Goal: Transaction & Acquisition: Register for event/course

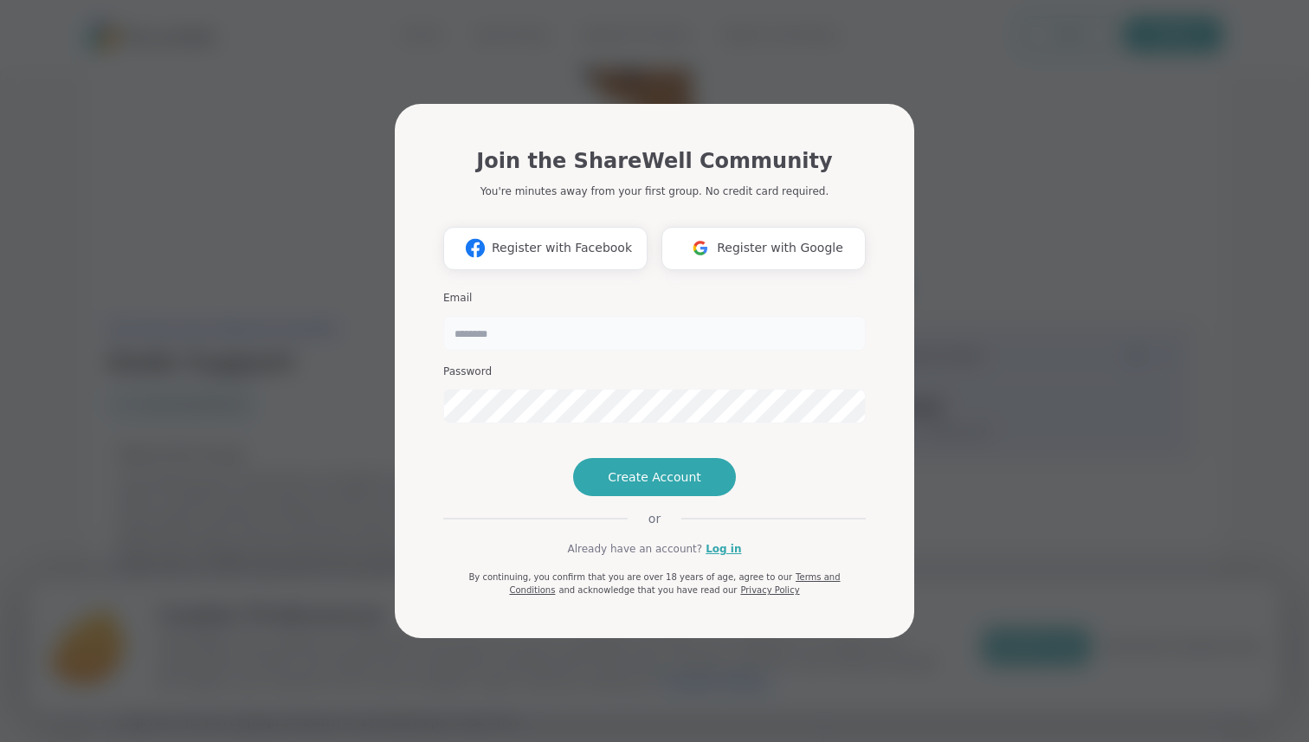
click at [533, 316] on input "email" at bounding box center [654, 333] width 423 height 35
paste input "**********"
type input "**********"
click at [619, 486] on span "Create Account" at bounding box center [655, 477] width 94 height 17
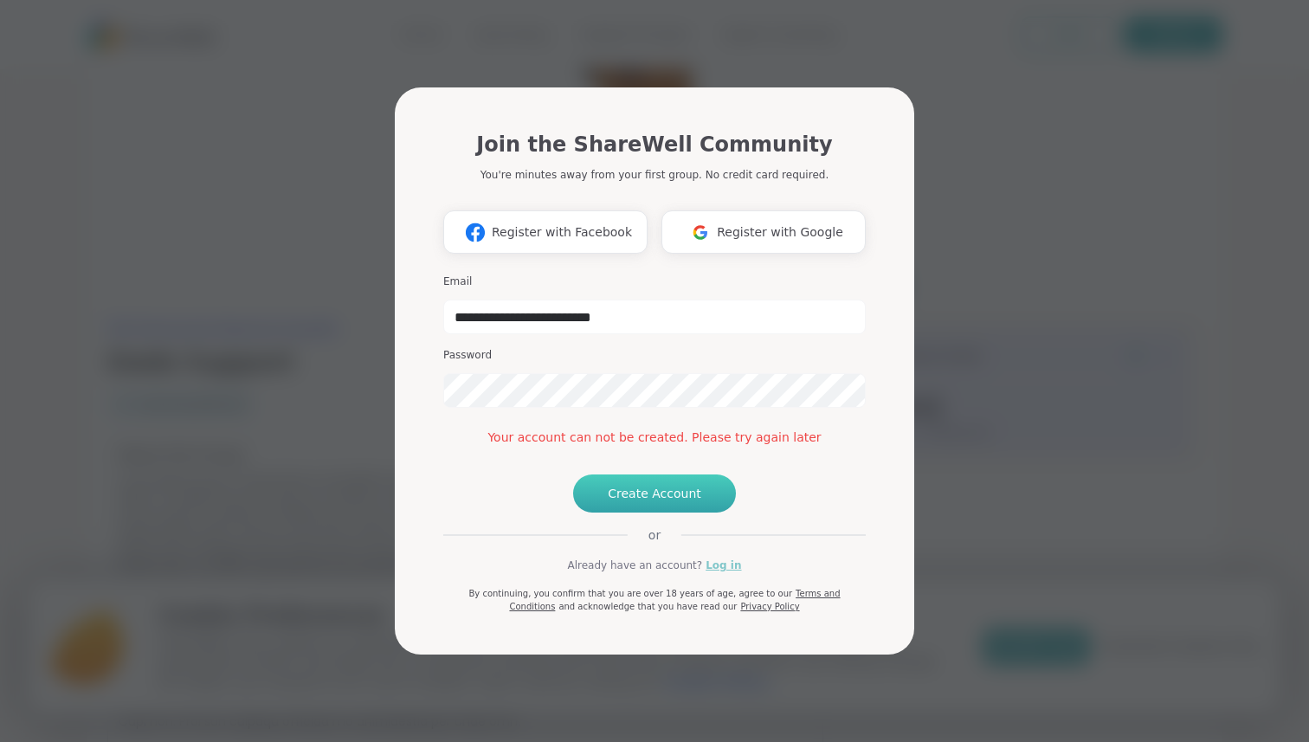
click at [706, 573] on link "Log in" at bounding box center [724, 566] width 36 height 16
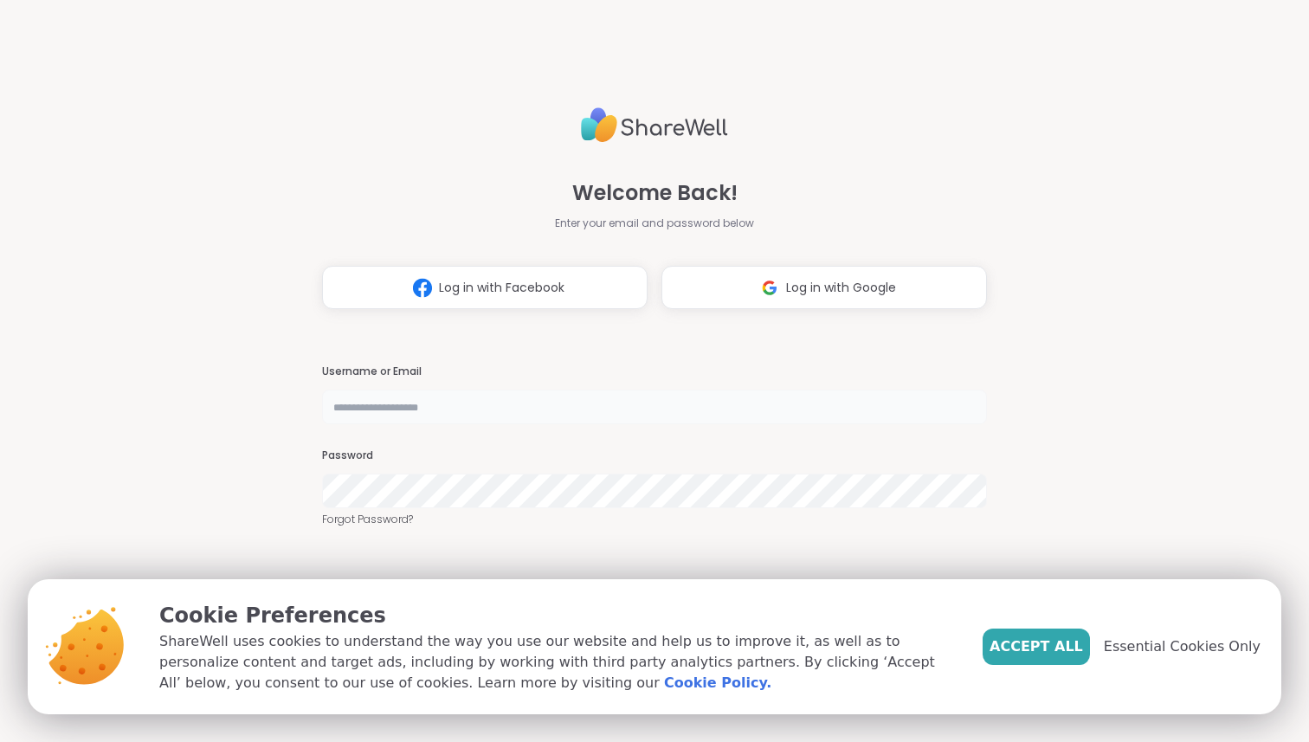
type input "**********"
click at [836, 205] on div "Welcome Back! Enter your email and password below Log in with Facebook Log in w…" at bounding box center [654, 204] width 665 height 209
click at [1158, 637] on span "Essential Cookies Only" at bounding box center [1182, 647] width 157 height 21
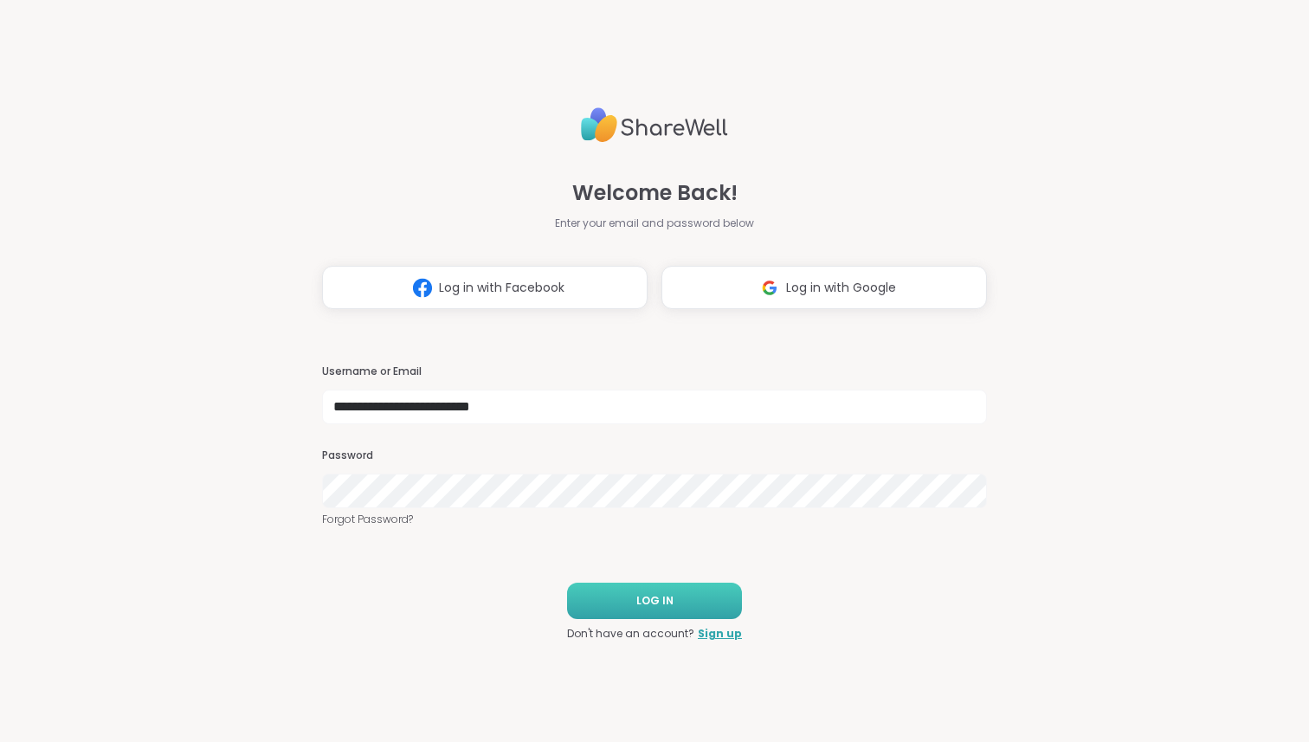
click at [686, 617] on button "LOG IN" at bounding box center [654, 601] width 175 height 36
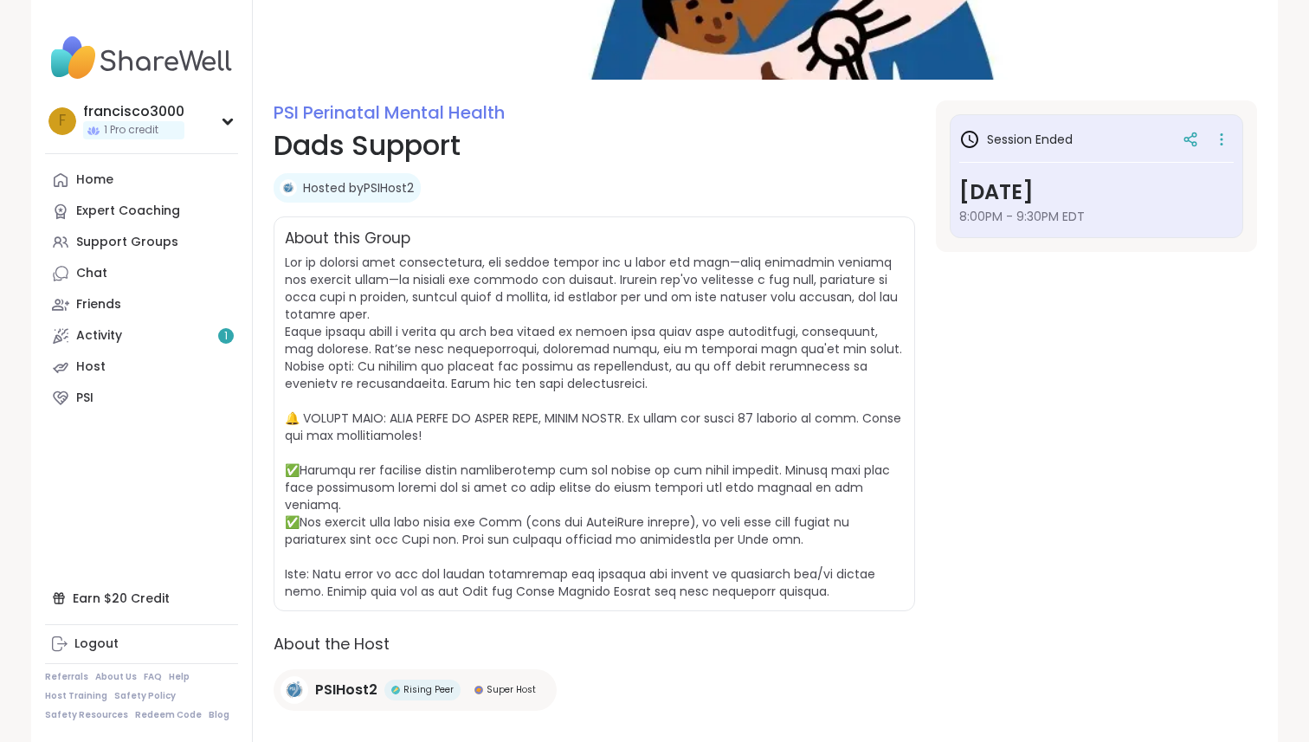
scroll to position [181, 0]
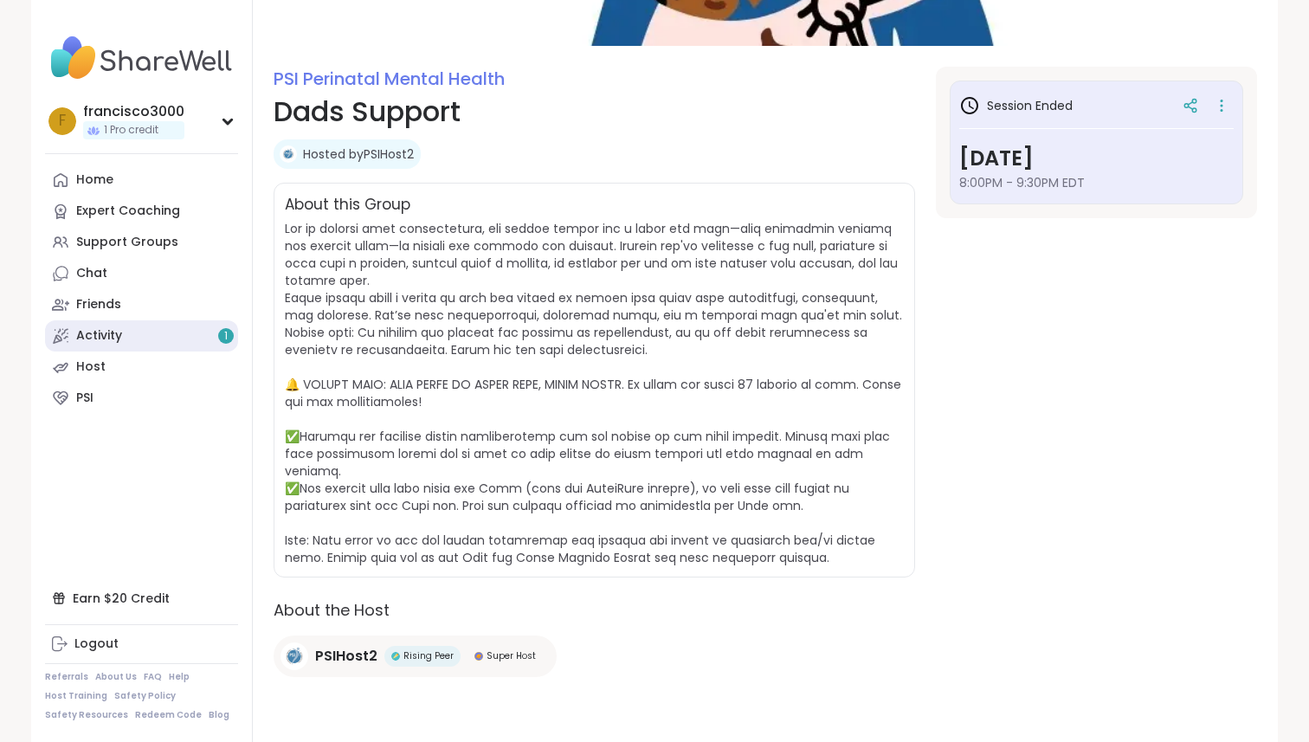
click at [144, 345] on link "Activity 1" at bounding box center [141, 335] width 193 height 31
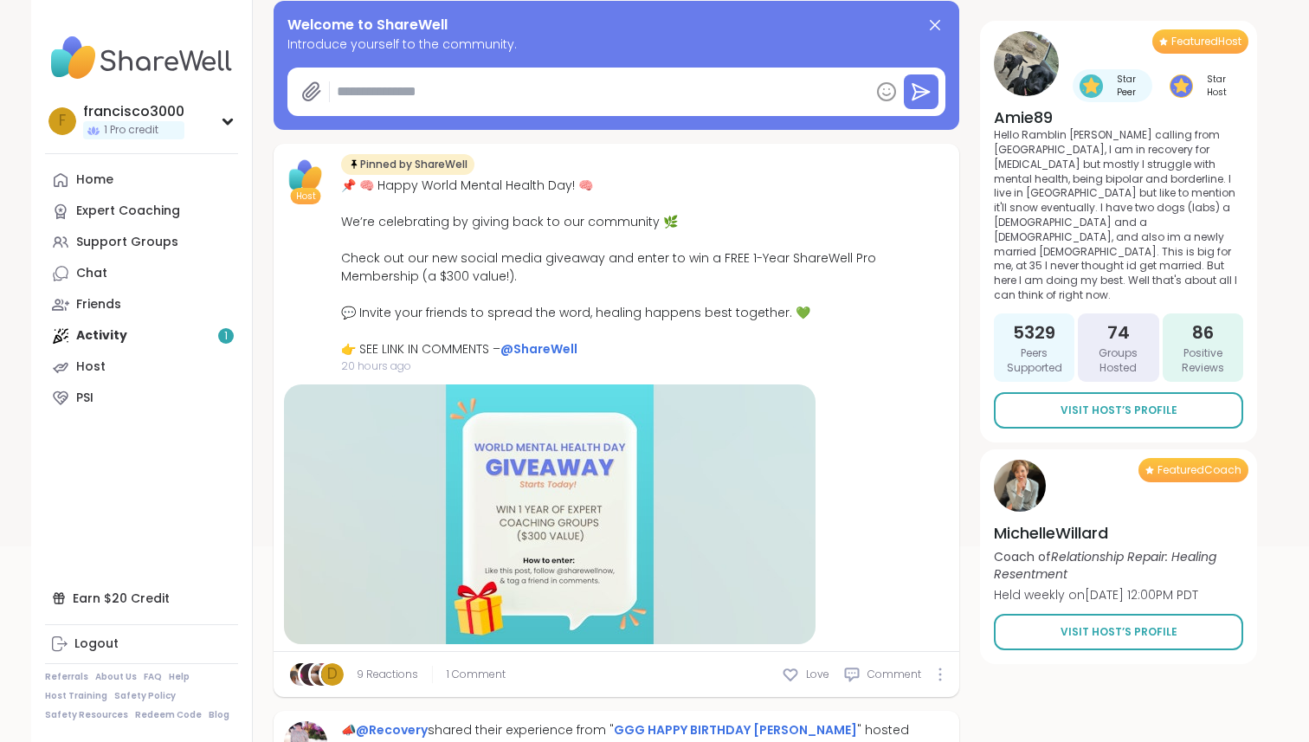
scroll to position [245, 0]
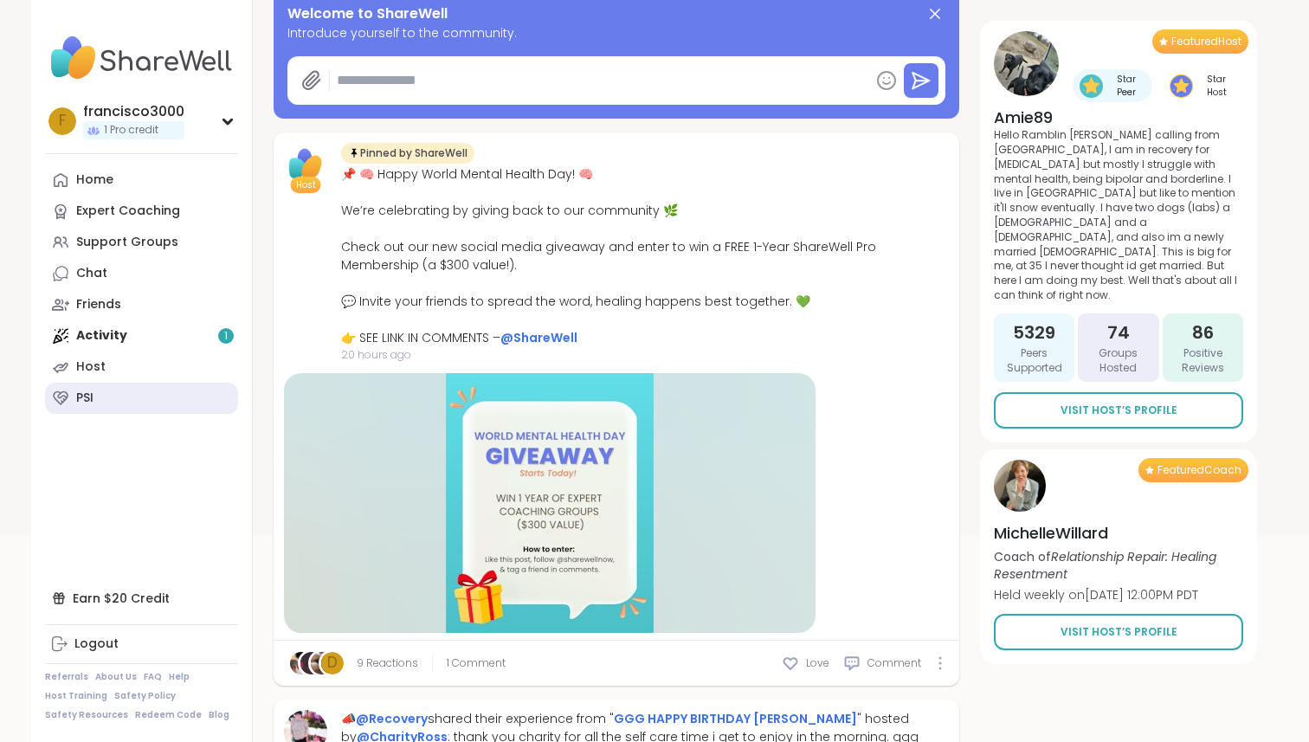
click at [113, 404] on link "PSI" at bounding box center [141, 398] width 193 height 31
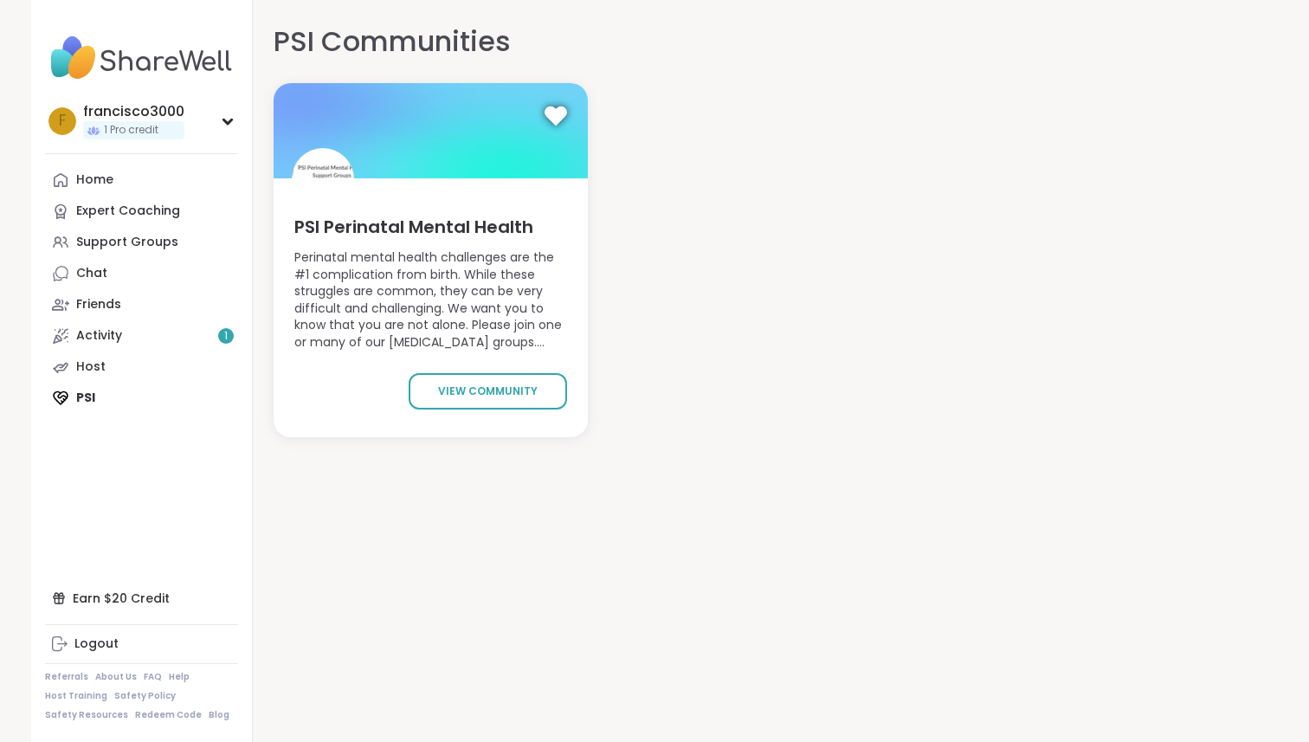
click at [416, 370] on div "PSI Perinatal Mental Health Perinatal mental health challenges are the #1 compl…" at bounding box center [431, 307] width 314 height 259
click at [447, 385] on span "view community" at bounding box center [488, 392] width 100 height 16
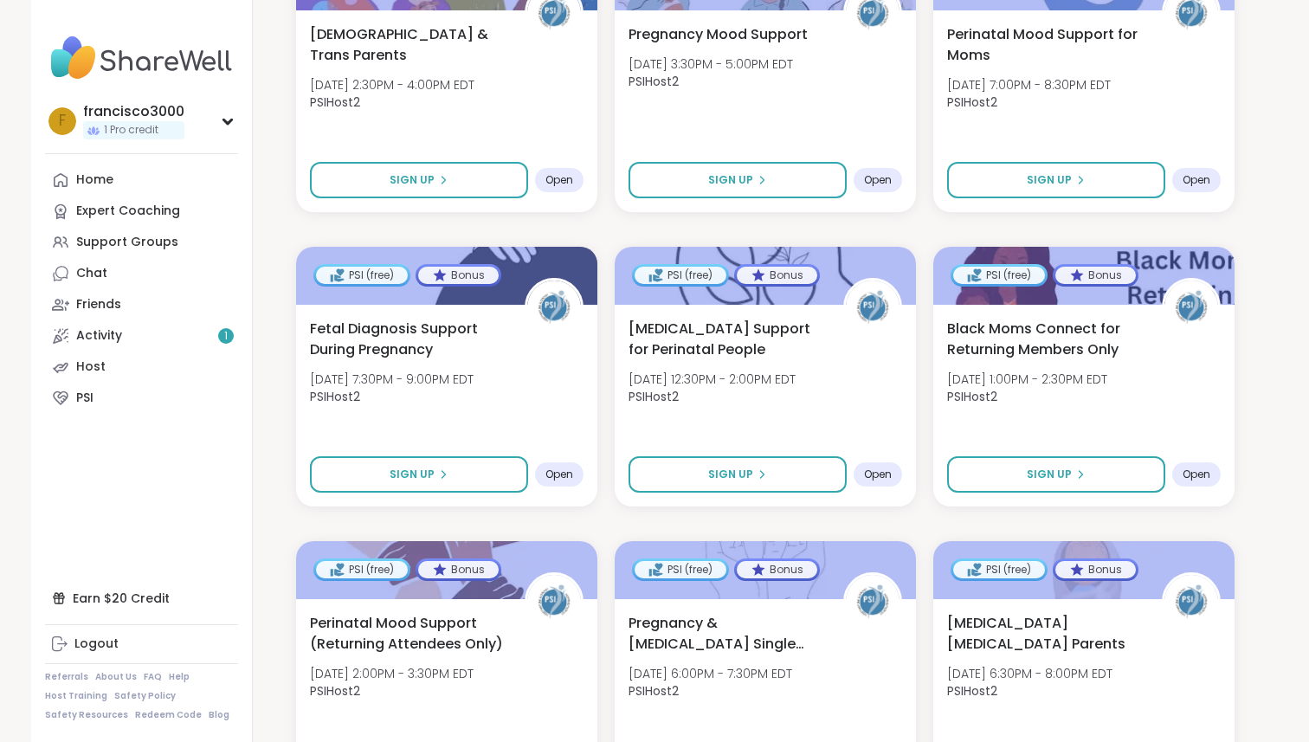
scroll to position [2415, 0]
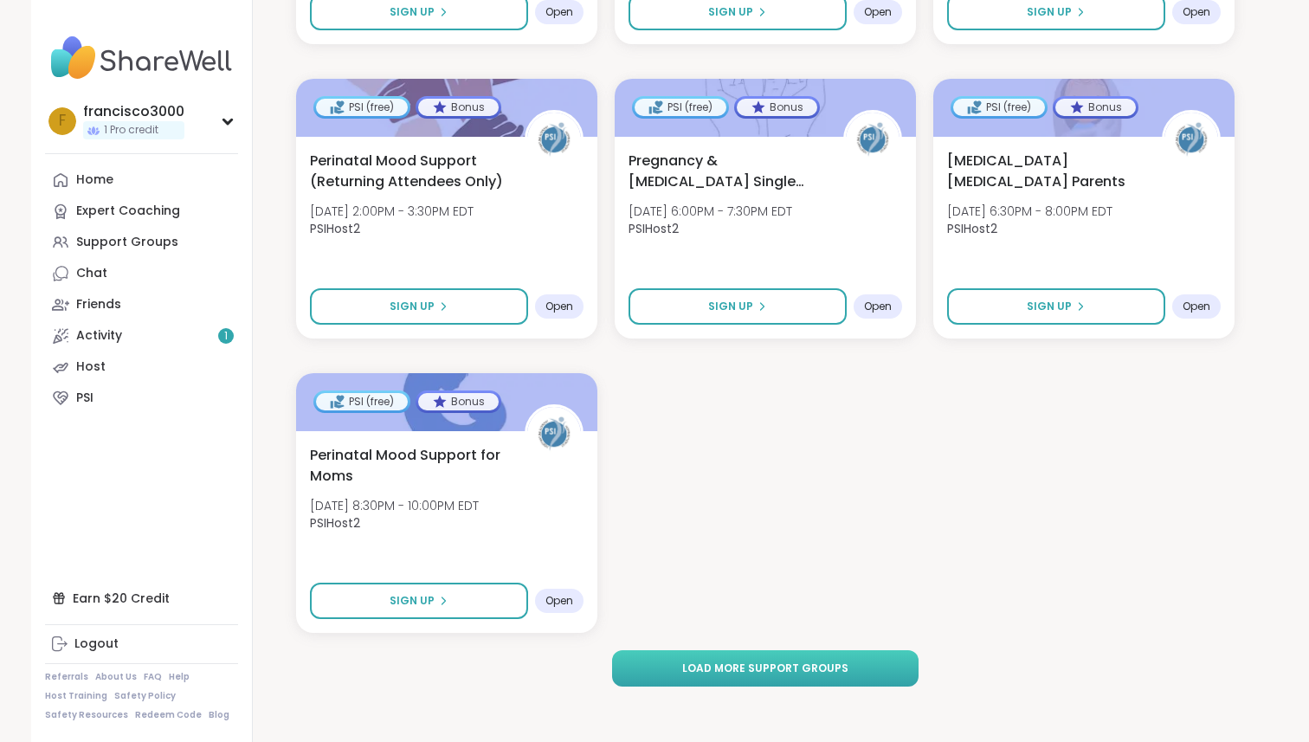
click at [727, 652] on button "Load more support groups" at bounding box center [765, 668] width 306 height 36
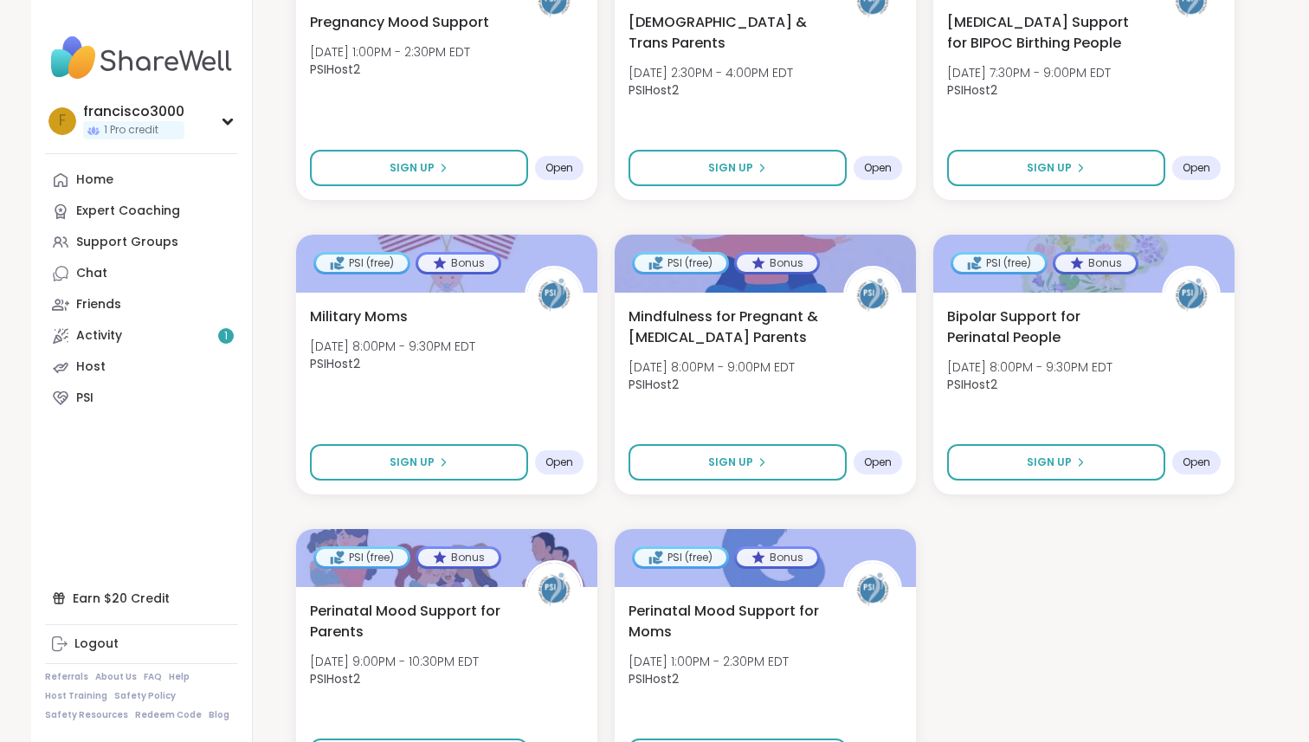
scroll to position [4770, 0]
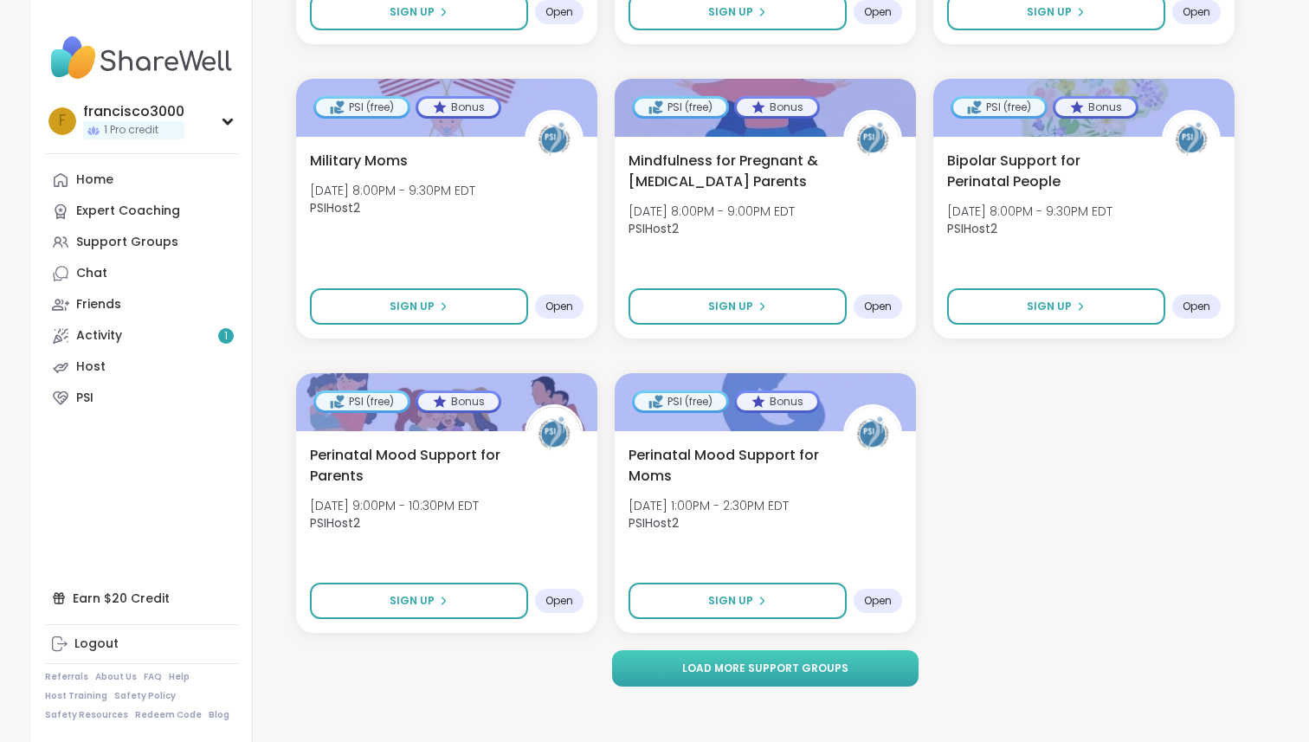
click at [725, 671] on span "Load more support groups" at bounding box center [765, 669] width 166 height 16
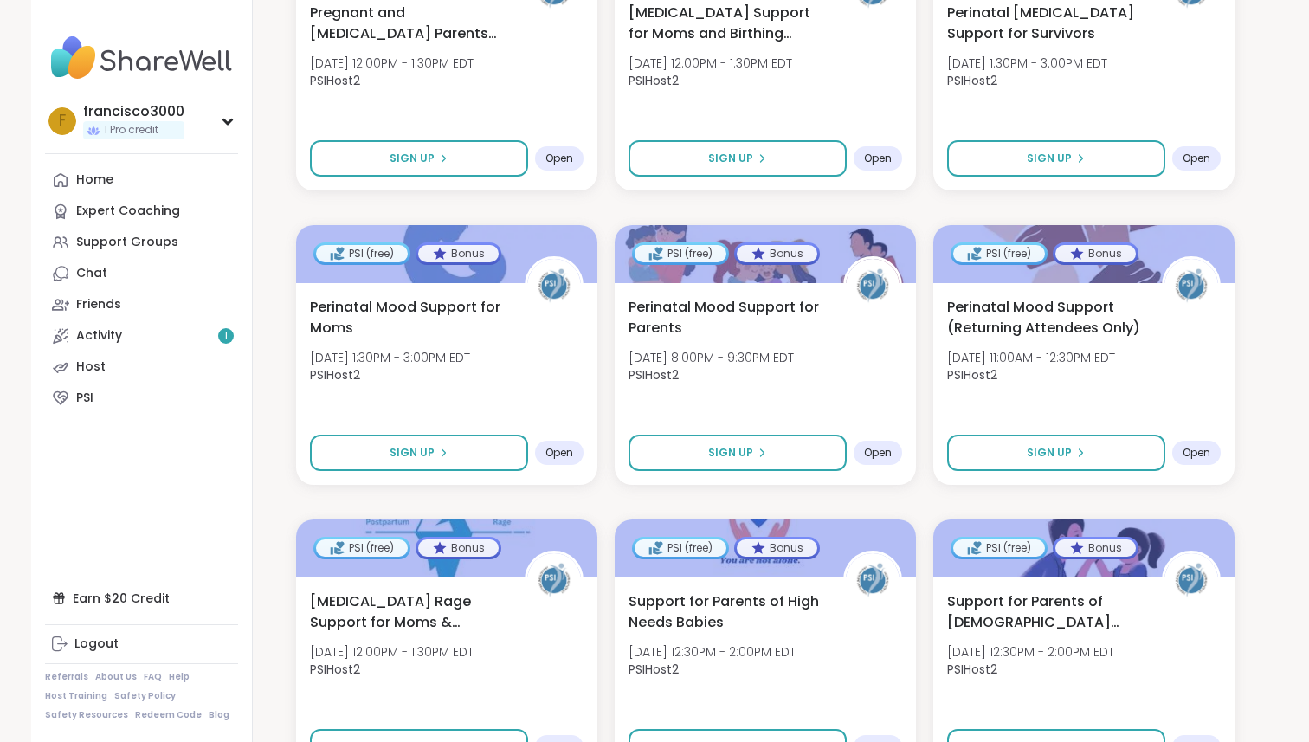
scroll to position [7126, 0]
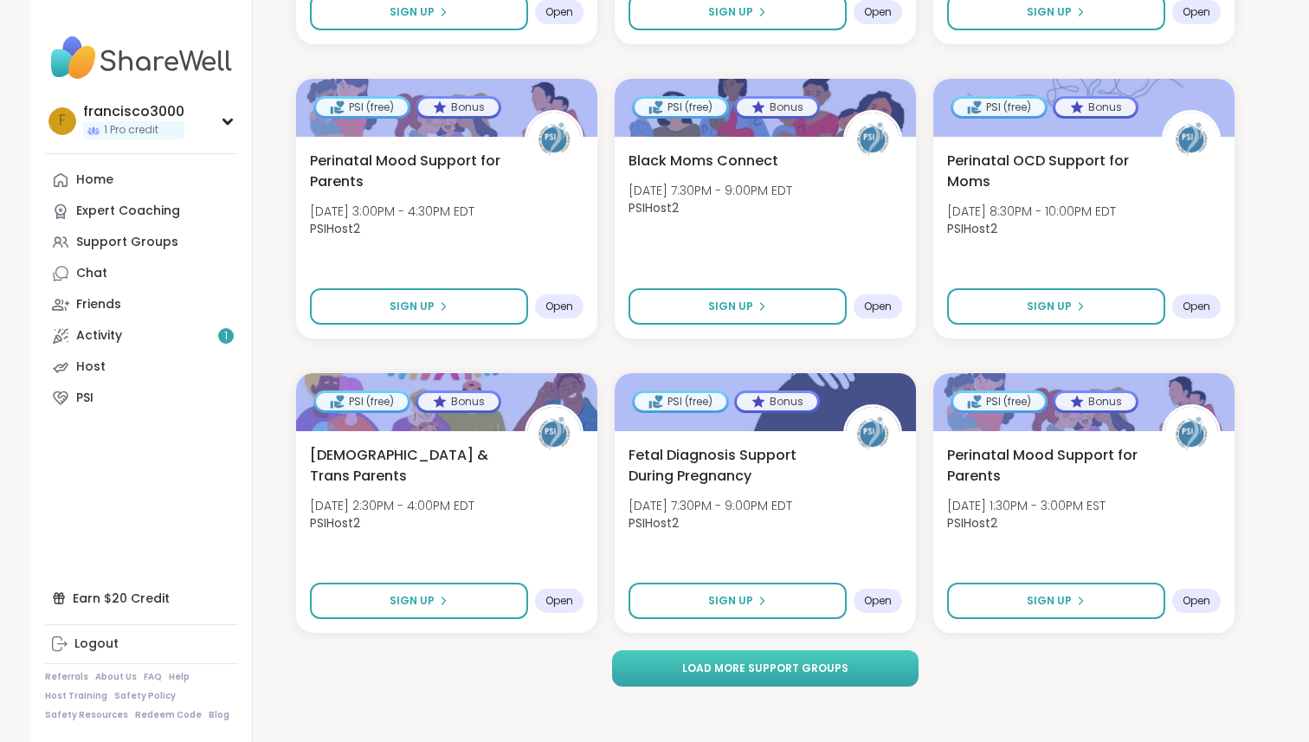
click at [716, 670] on span "Load more support groups" at bounding box center [765, 669] width 166 height 16
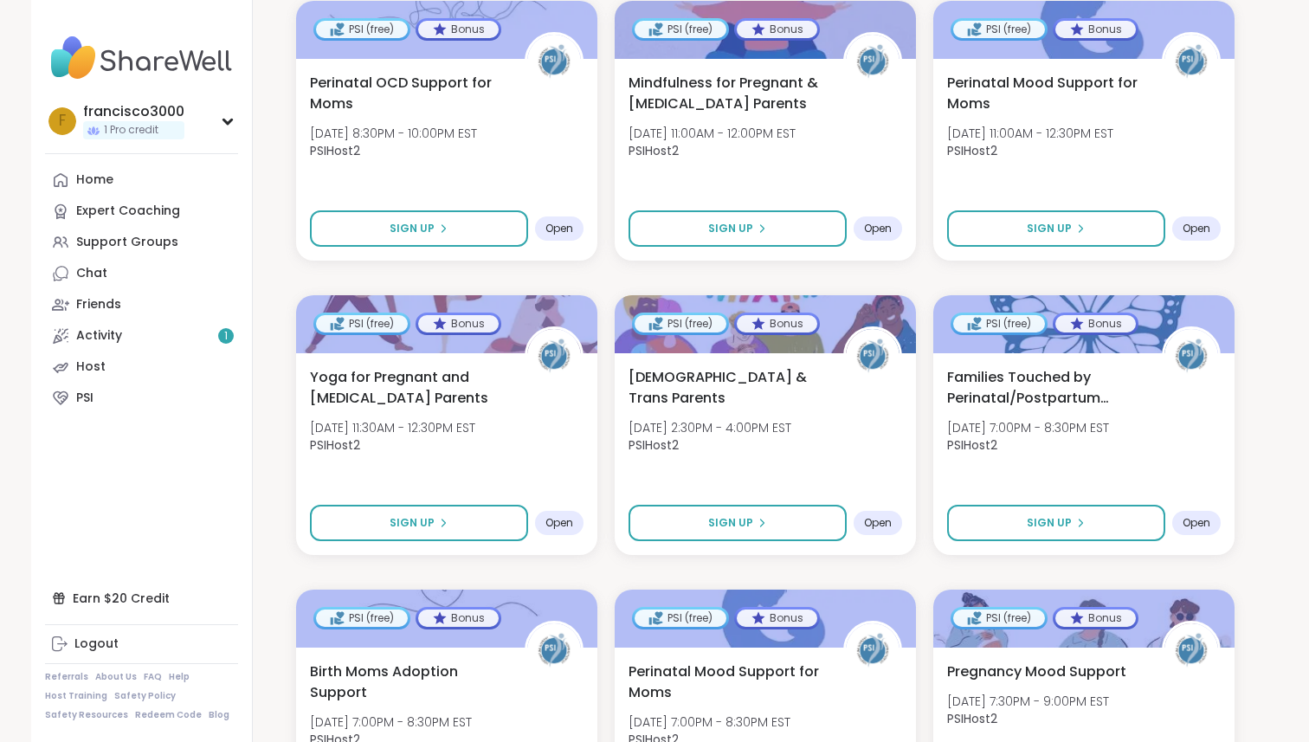
scroll to position [2793, 0]
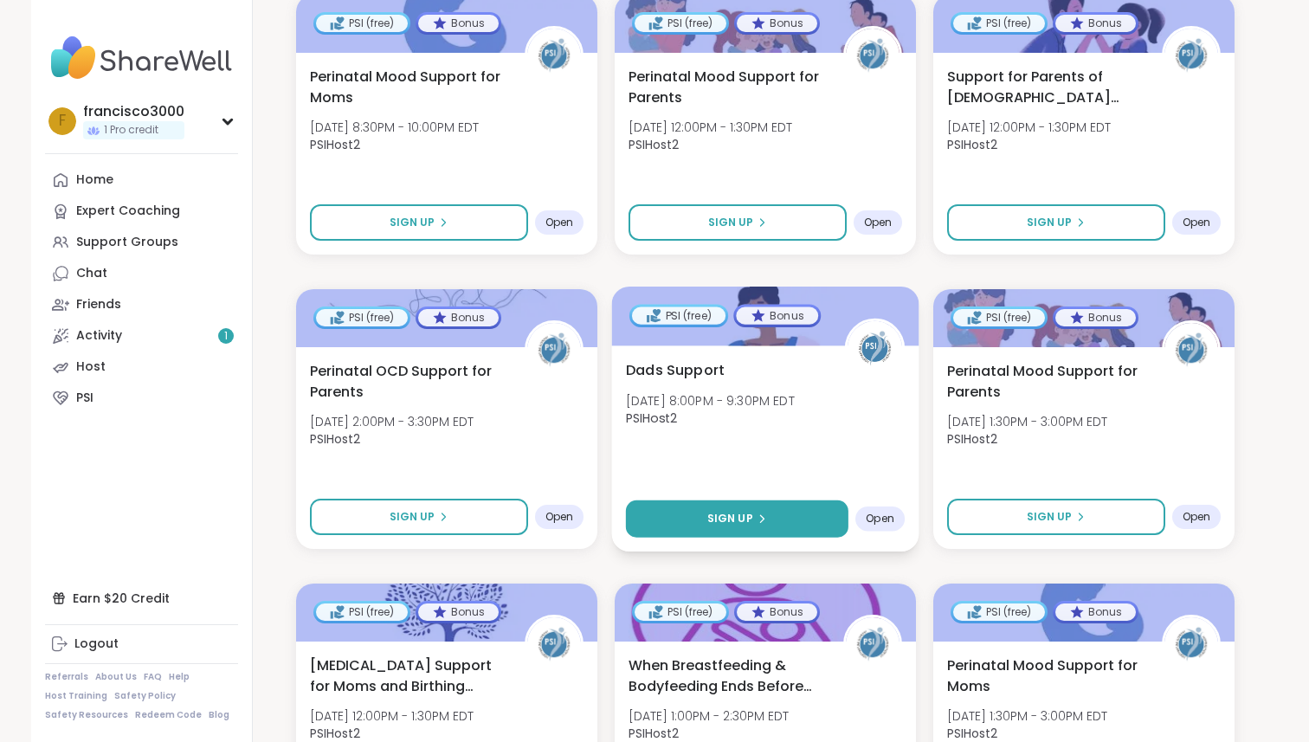
click at [779, 523] on button "Sign Up" at bounding box center [737, 519] width 223 height 37
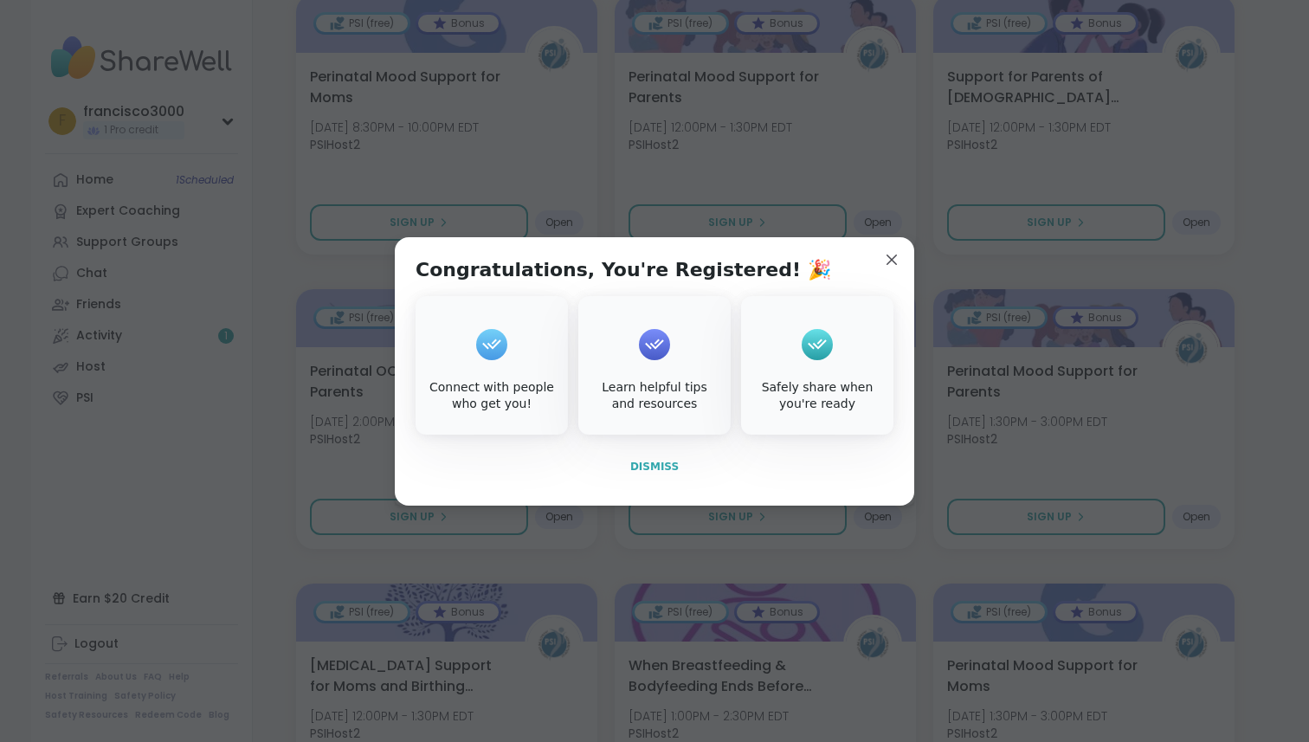
click at [667, 470] on span "Dismiss" at bounding box center [654, 467] width 48 height 12
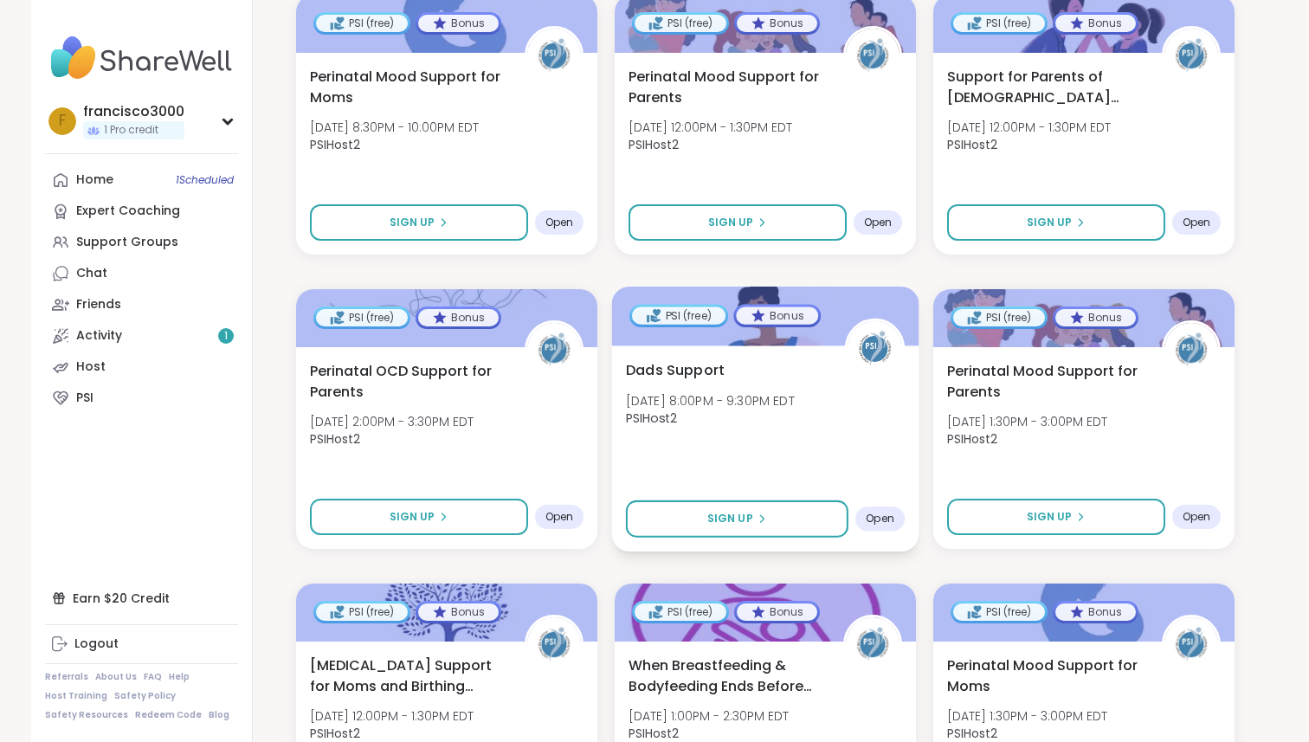
click at [727, 436] on div "Dads Support Fri, Oct 17 | 8:00PM - 9:30PM EDT PSIHost2" at bounding box center [765, 398] width 279 height 78
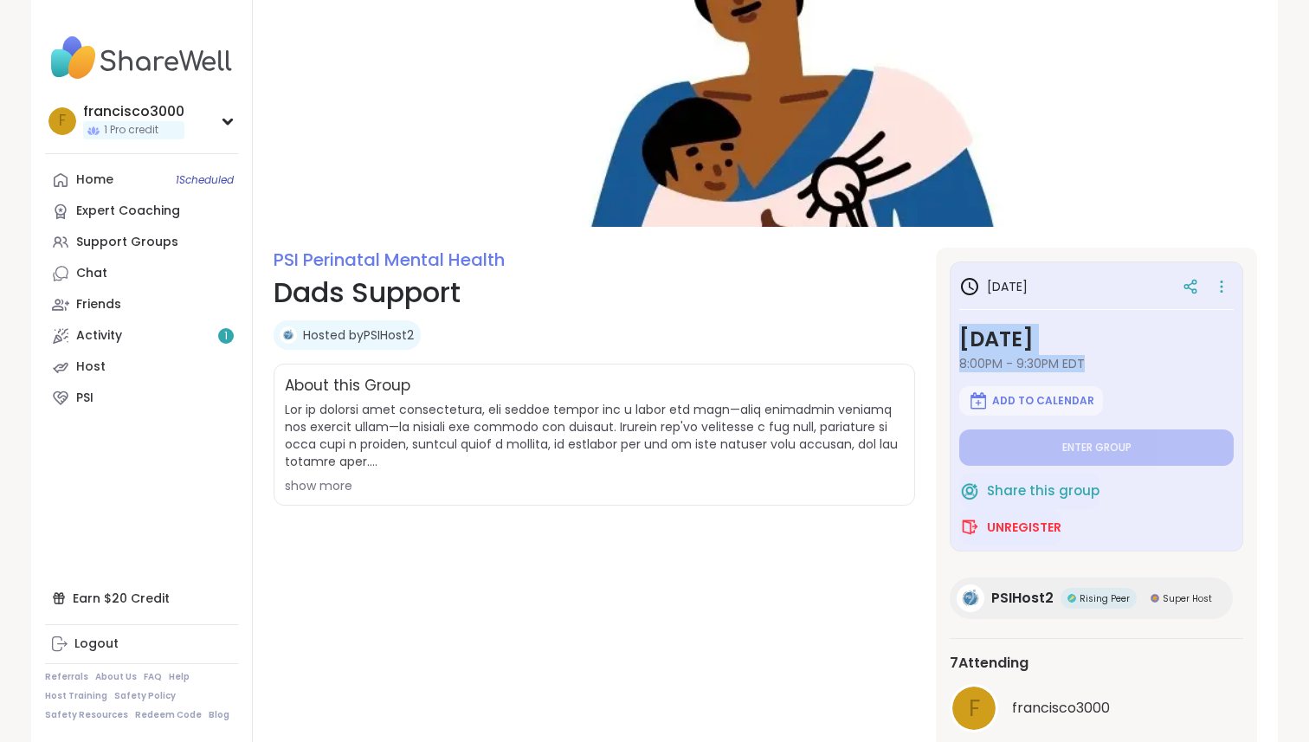
drag, startPoint x: 1096, startPoint y: 361, endPoint x: 958, endPoint y: 342, distance: 139.0
click at [958, 342] on div "[DATE] [DATE] 8:00PM - 9:30PM EDT Add to Calendar Enter group Share this group …" at bounding box center [1097, 407] width 294 height 290
copy div "[DATE] 8:00PM - 9:30PM EDT"
click at [827, 337] on div "Hosted by PSIHost2" at bounding box center [595, 334] width 642 height 29
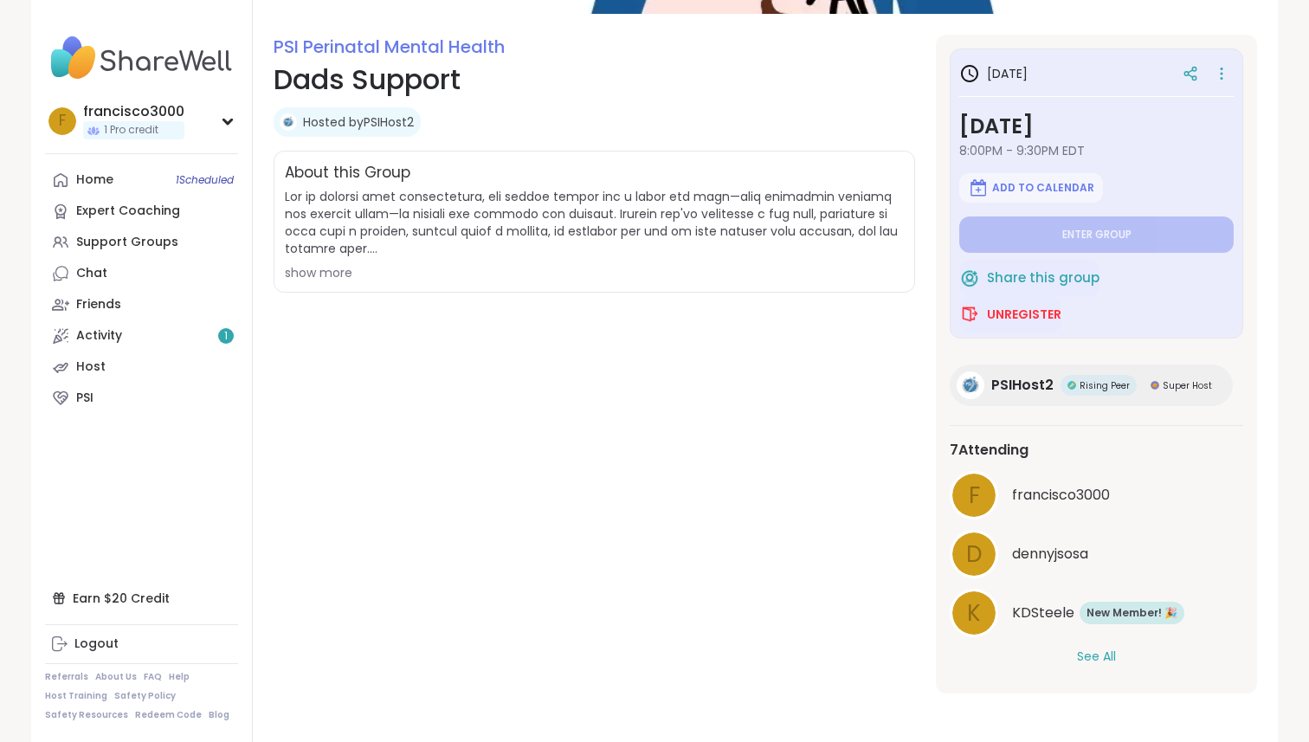
click at [1098, 656] on button "See All" at bounding box center [1096, 657] width 39 height 18
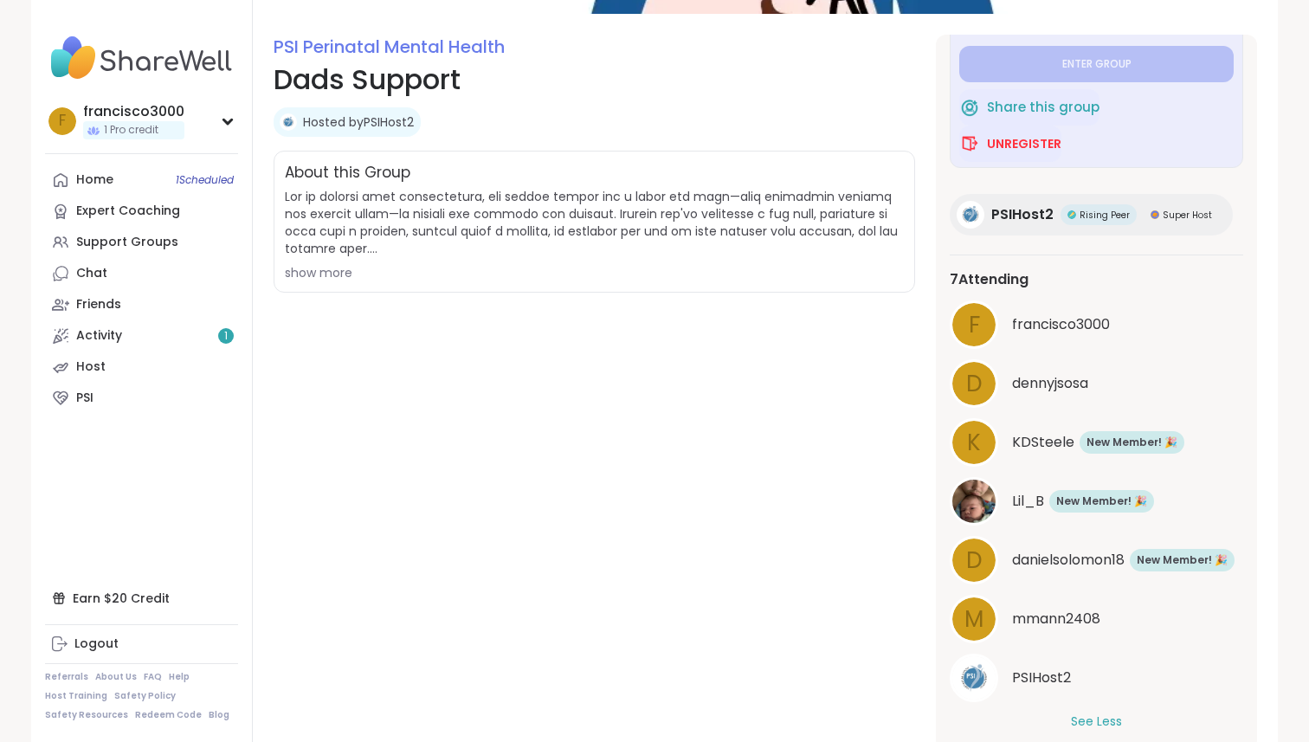
scroll to position [178, 0]
